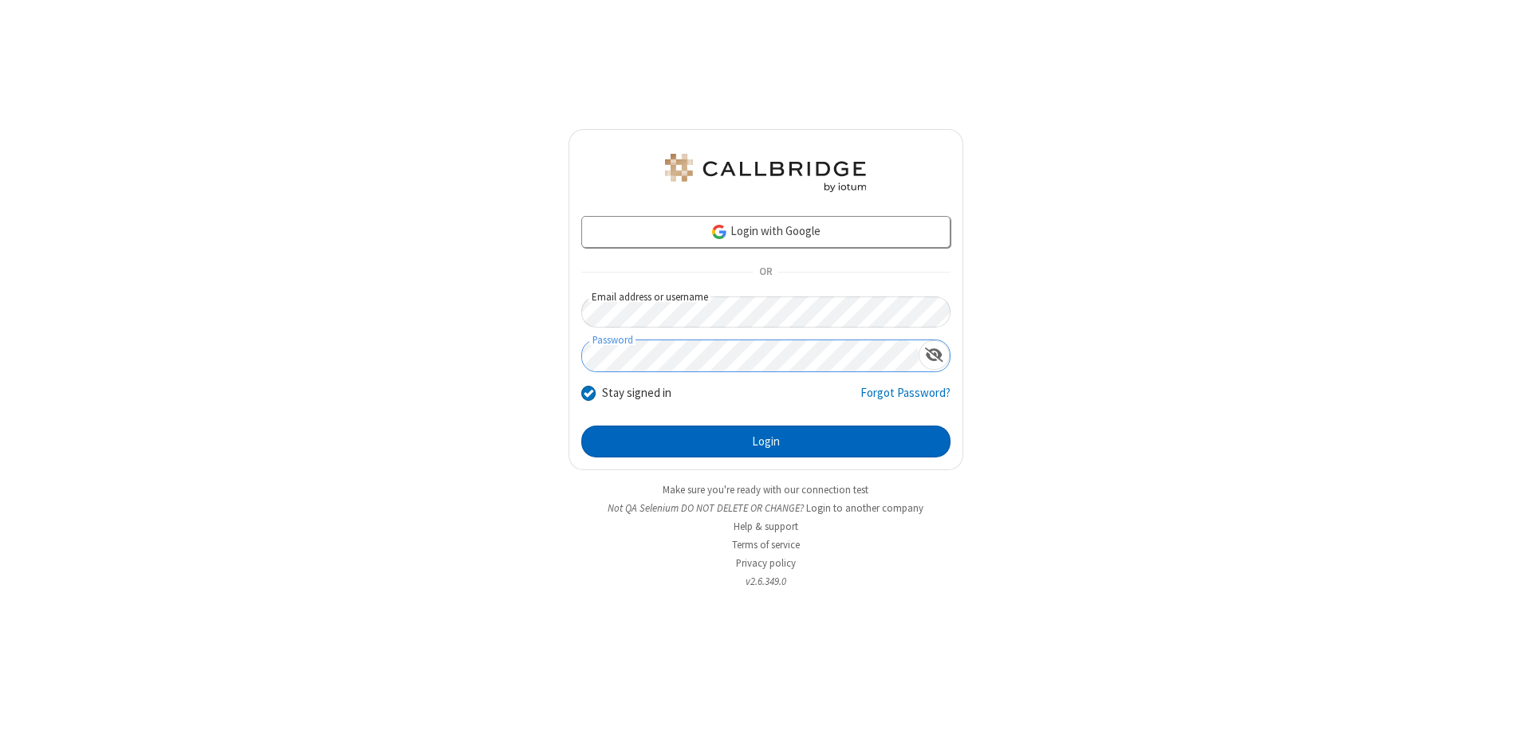
click at [765, 442] on button "Login" at bounding box center [765, 442] width 369 height 32
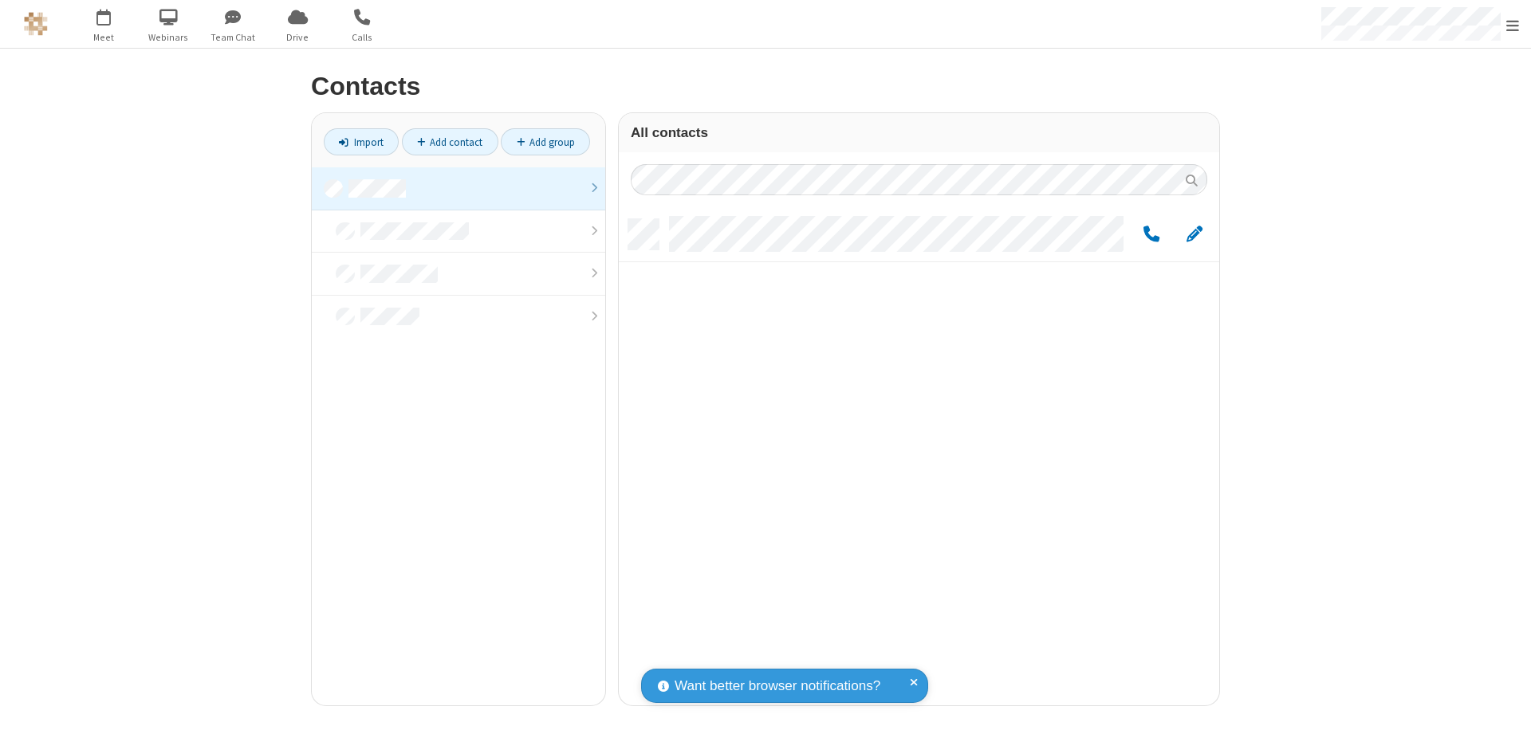
scroll to position [486, 588]
click at [458, 188] on link at bounding box center [458, 188] width 293 height 43
click at [1194, 234] on span "Edit" at bounding box center [1194, 235] width 16 height 20
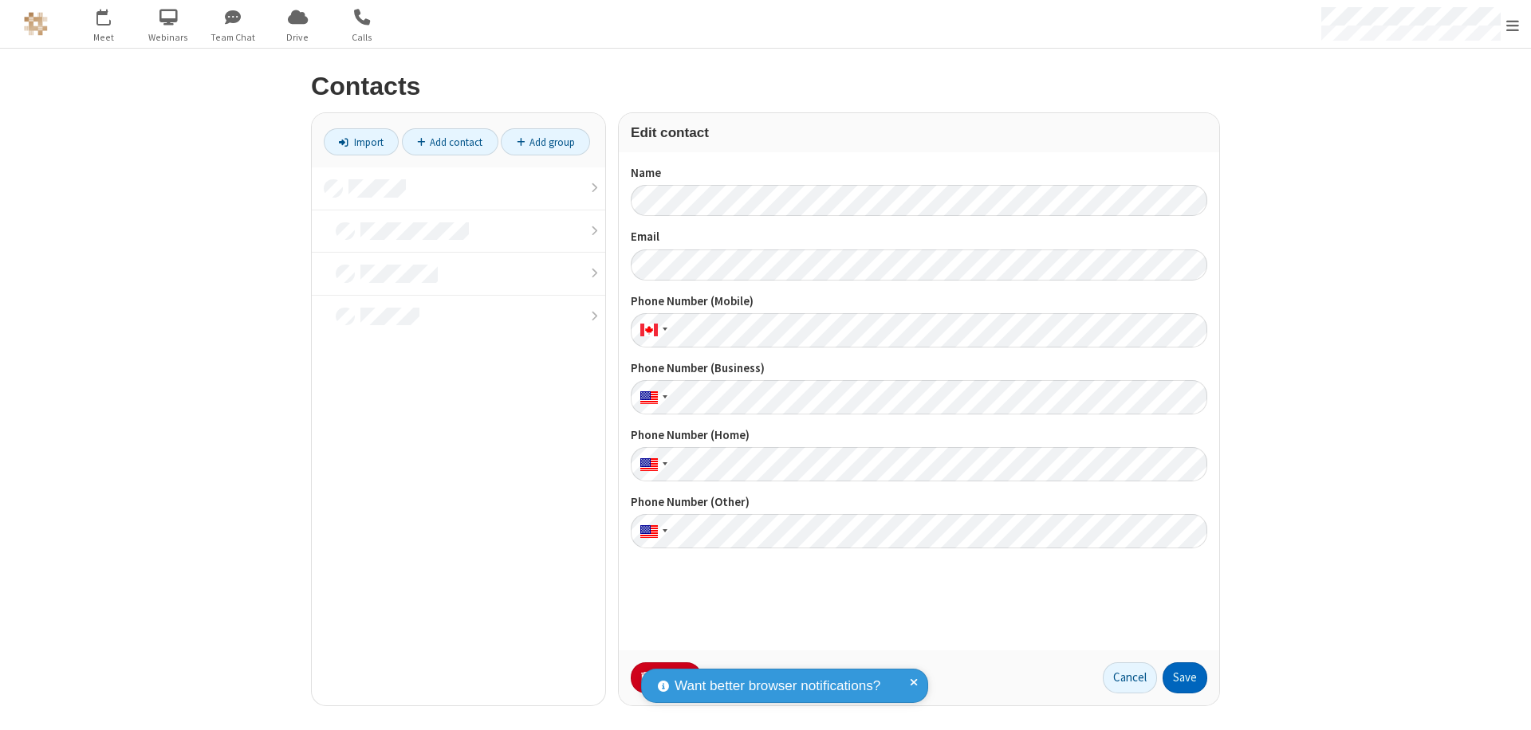
click at [1185, 678] on button "Save" at bounding box center [1184, 678] width 45 height 32
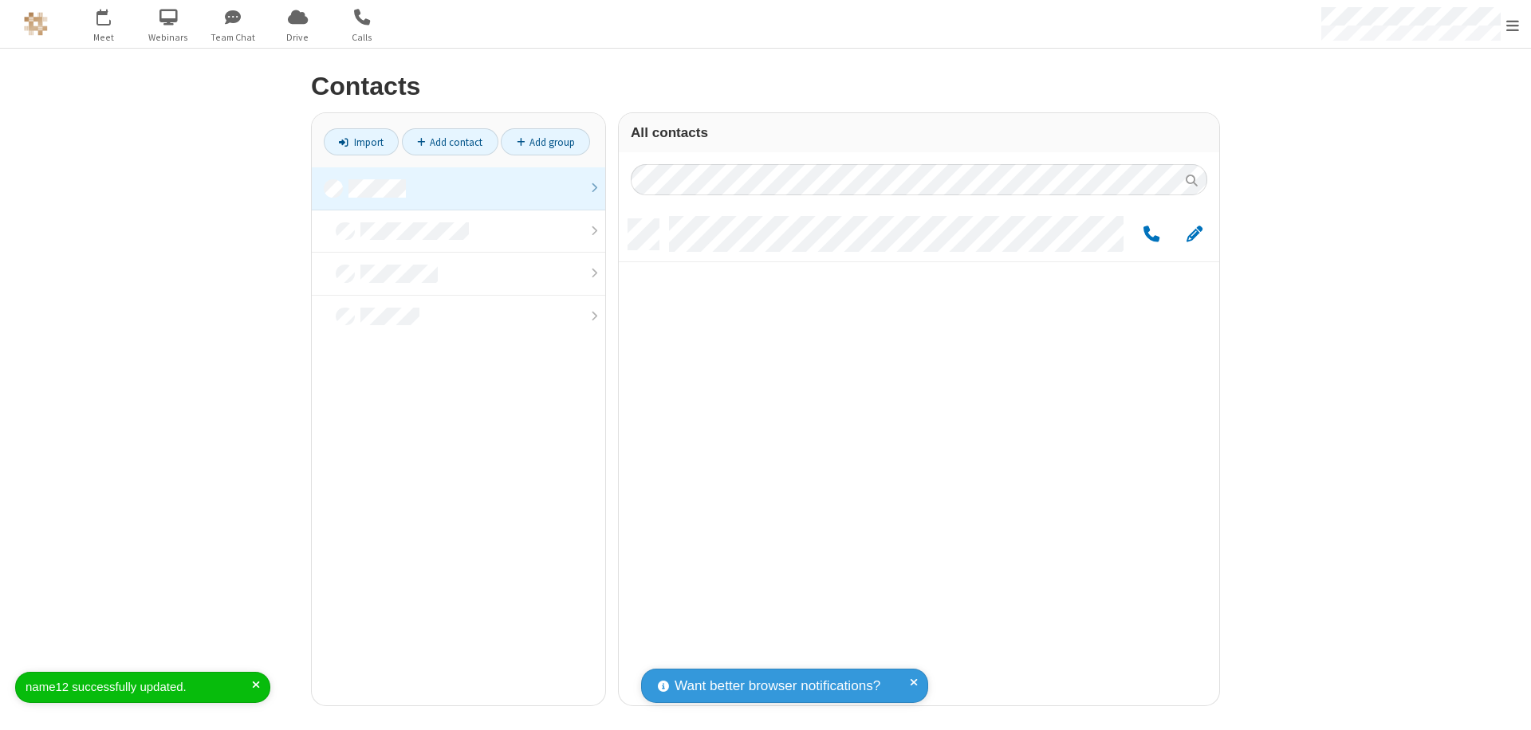
scroll to position [13, 13]
